Goal: Task Accomplishment & Management: Use online tool/utility

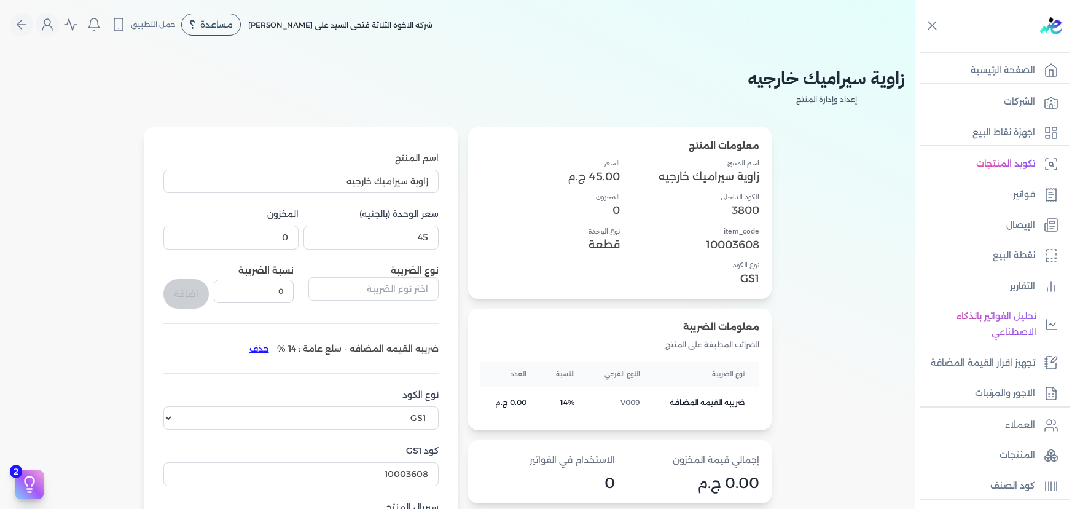
select select "GS1"
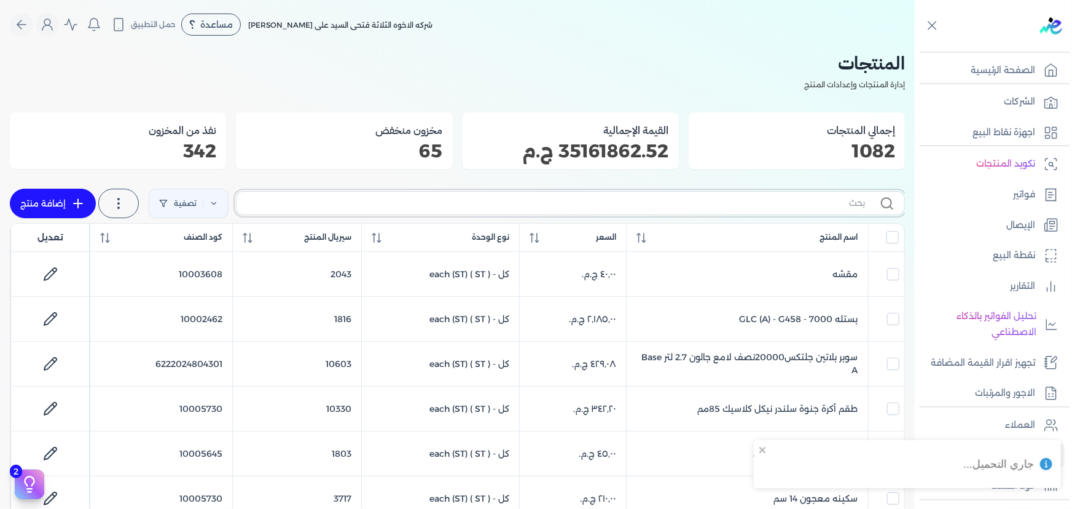
click at [460, 201] on input "text" at bounding box center [555, 203] width 619 height 13
paste input "SAADA EMULSION WHITE 8 LTR"
type input "SAADA EMULSION WHITE 8 LTR"
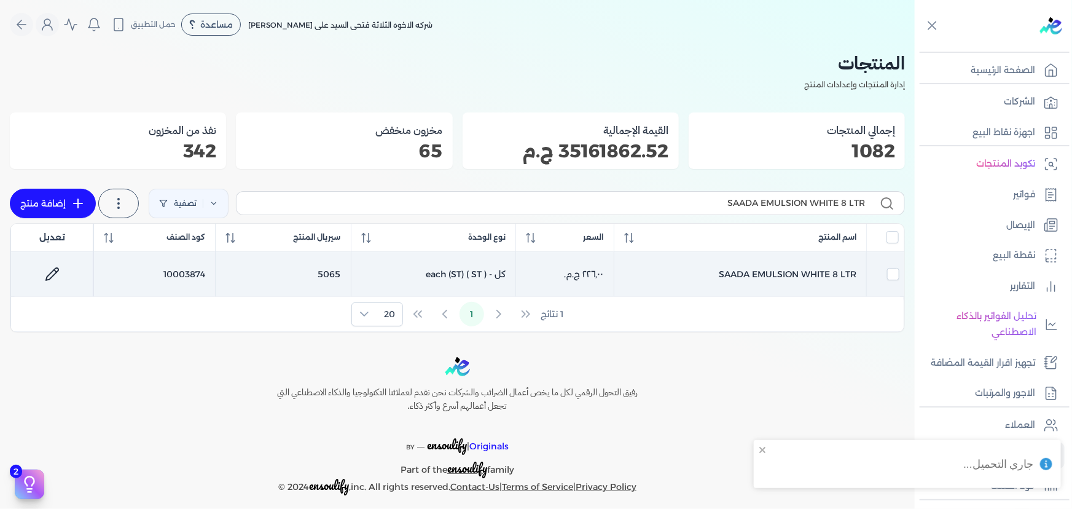
click at [57, 273] on icon at bounding box center [52, 274] width 15 height 15
select select "GS1"
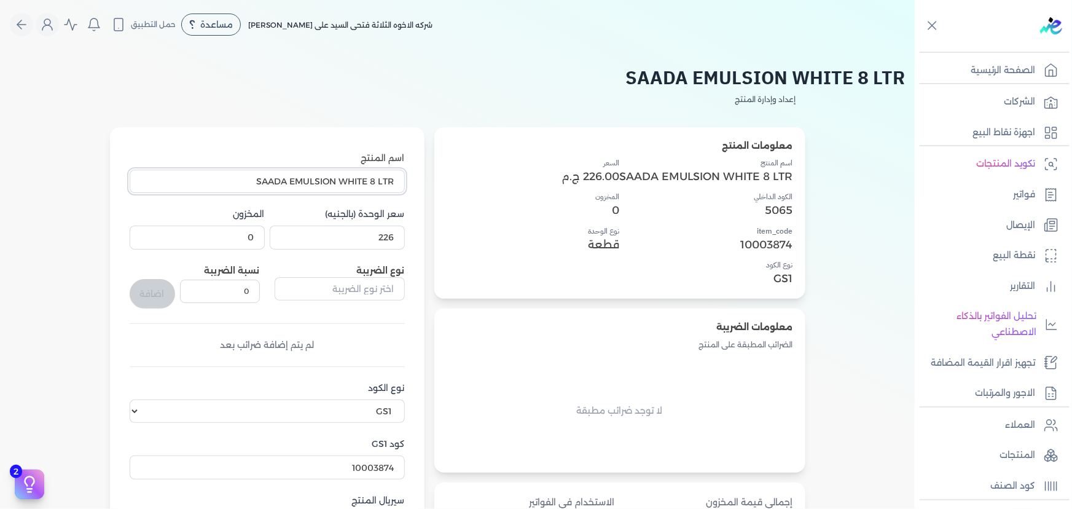
click at [299, 184] on input "SAADA EMULSION WHITE 8 LTR" at bounding box center [267, 181] width 275 height 23
click at [298, 184] on input "SAADA EMULSION WHITE 8 LTR" at bounding box center [267, 181] width 275 height 23
click at [326, 96] on div "SAADA EMULSION WHITE 8 LTR إعداد وإدارة المنتج" at bounding box center [457, 95] width 895 height 63
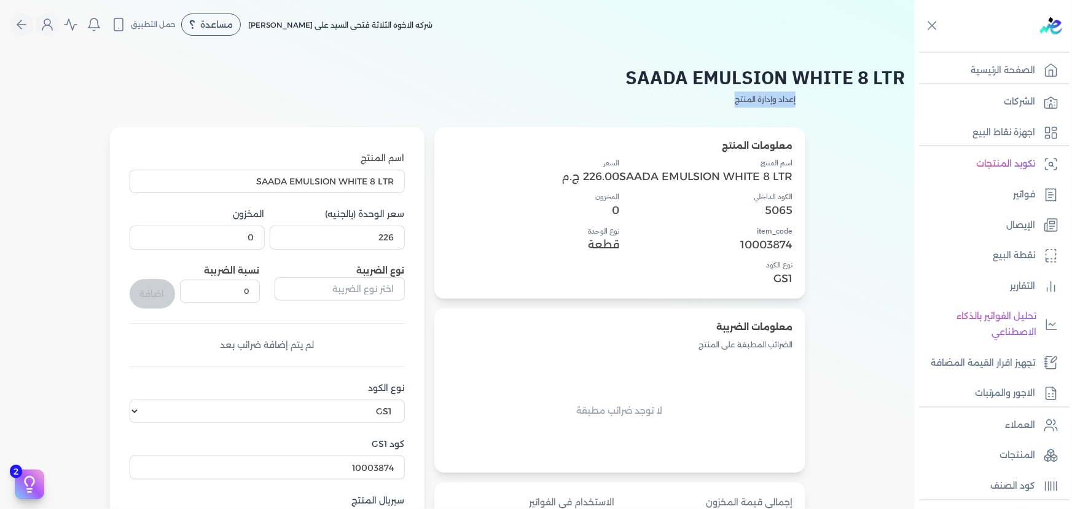
click at [326, 96] on div "SAADA EMULSION WHITE 8 LTR إعداد وإدارة المنتج" at bounding box center [457, 95] width 895 height 63
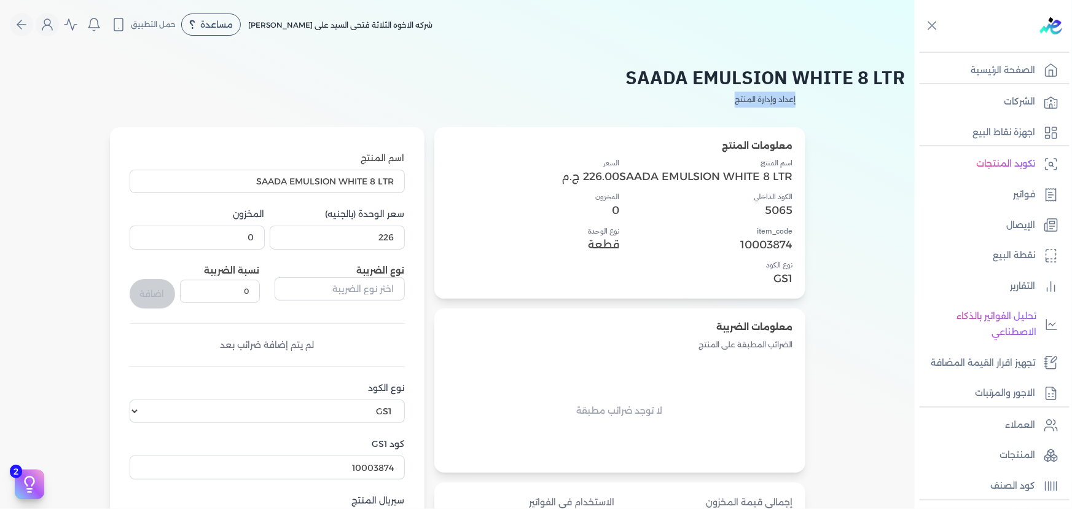
click at [358, 106] on div "SAADA EMULSION WHITE 8 LTR إعداد وإدارة المنتج" at bounding box center [457, 95] width 895 height 63
click at [418, 109] on div "SAADA EMULSION WHITE 8 LTR إعداد وإدارة المنتج" at bounding box center [457, 95] width 895 height 63
